Goal: Obtain resource: Obtain resource

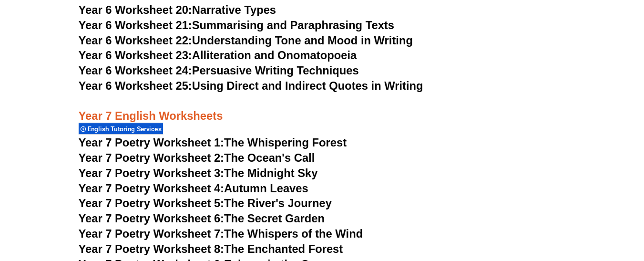
scroll to position [5925, 0]
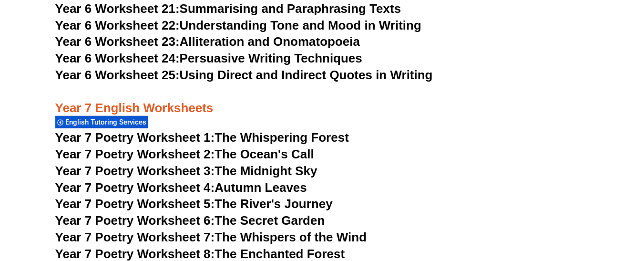
click at [332, 180] on h3 "Year 7 Poetry Worksheet 4: Autumn Leaves" at bounding box center [322, 188] width 534 height 16
click at [321, 196] on link "Year 7 Poetry Worksheet 5: The River's Journey" at bounding box center [193, 203] width 277 height 14
click at [233, 196] on link "Year 7 Poetry Worksheet 5: The River's Journey" at bounding box center [193, 203] width 277 height 14
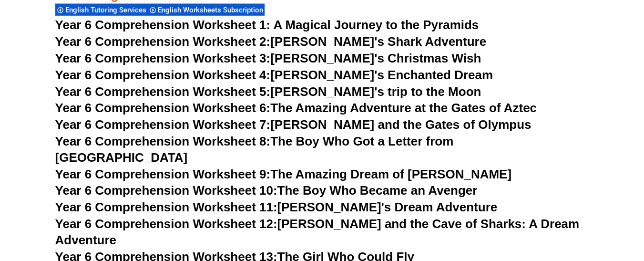
scroll to position [5277, 0]
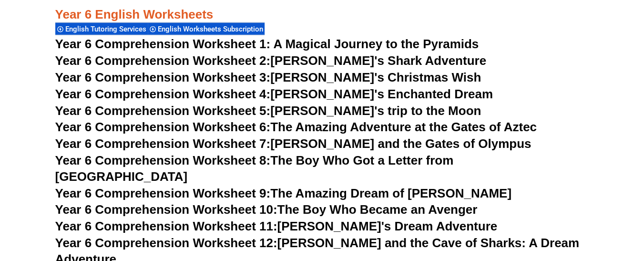
click at [347, 109] on link "Year 6 Comprehension Worksheet 5: [PERSON_NAME]'s trip to the Moon" at bounding box center [268, 110] width 426 height 14
click at [508, 94] on h3 "Year 6 Comprehension Worksheet 4: [PERSON_NAME]'s Enchanted Dream" at bounding box center [322, 94] width 534 height 16
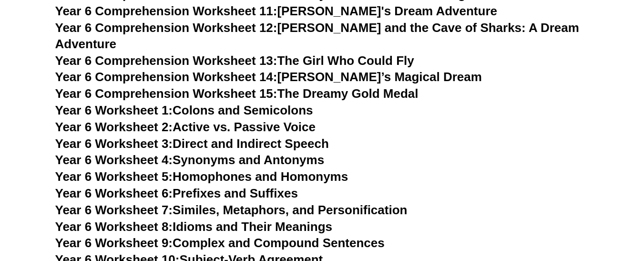
scroll to position [5640, 0]
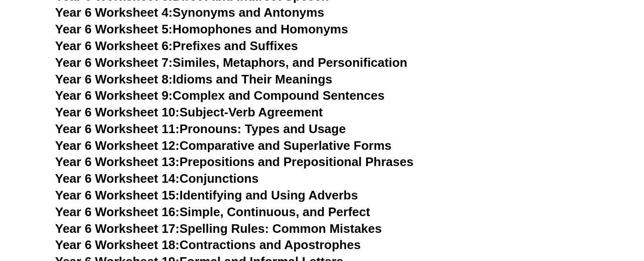
click at [267, 105] on link "Year 6 Worksheet 10: Subject-Verb Agreement" at bounding box center [189, 112] width 268 height 14
click at [494, 71] on h3 "Year 6 Worksheet 8: Idioms and Their Meanings" at bounding box center [322, 79] width 534 height 16
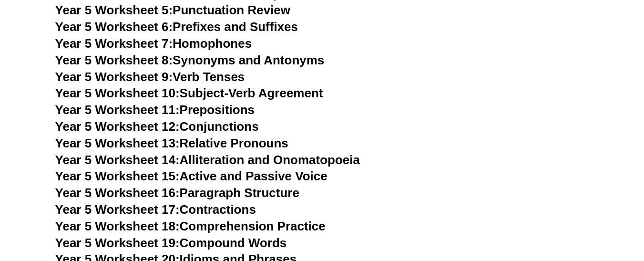
scroll to position [4782, 0]
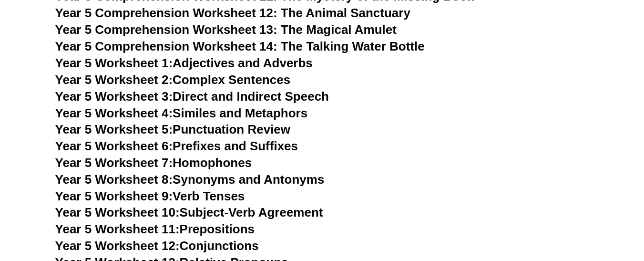
click at [410, 120] on h3 "Year 5 Worksheet 4: Similes and Metaphors" at bounding box center [322, 113] width 534 height 16
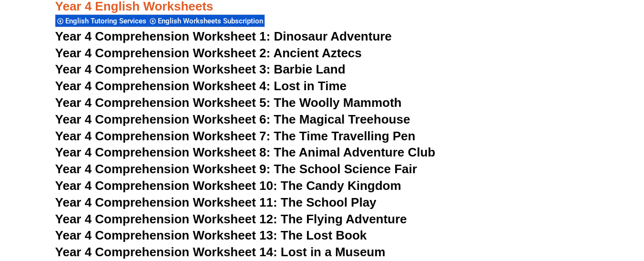
scroll to position [3867, 0]
click at [339, 123] on span "Year 4 Comprehension Worksheet 6: The Magical Treehouse" at bounding box center [232, 119] width 355 height 14
